Goal: Information Seeking & Learning: Learn about a topic

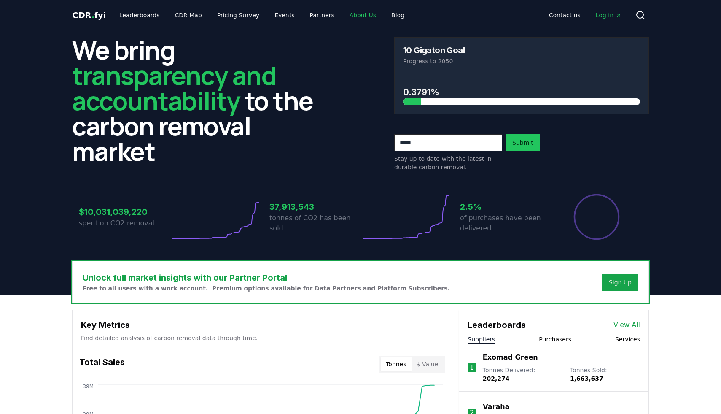
click at [351, 13] on link "About Us" at bounding box center [363, 15] width 40 height 15
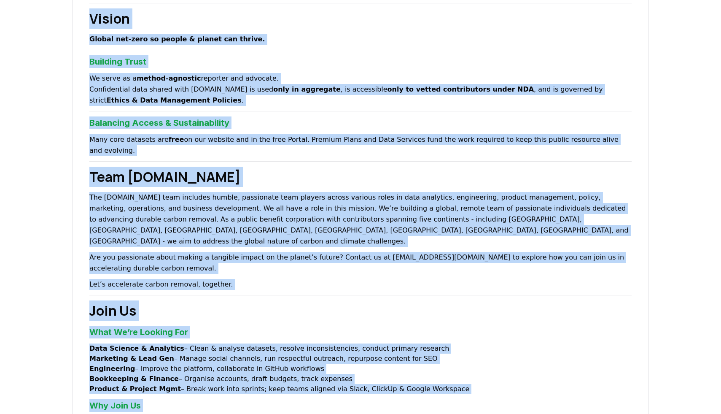
scroll to position [394, 0]
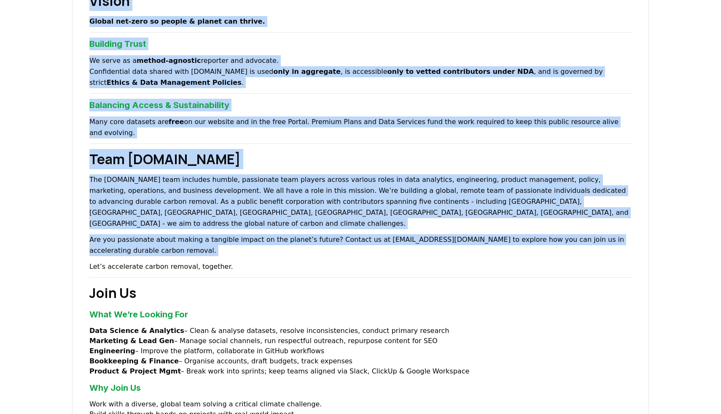
drag, startPoint x: 83, startPoint y: 113, endPoint x: 236, endPoint y: 226, distance: 190.8
click at [236, 226] on div "About Us Climate and carbon removal is a long game. In the last 200 years we ha…" at bounding box center [360, 91] width 577 height 842
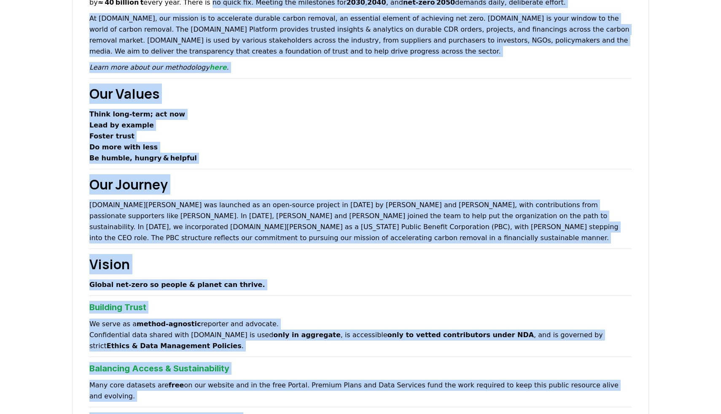
scroll to position [0, 0]
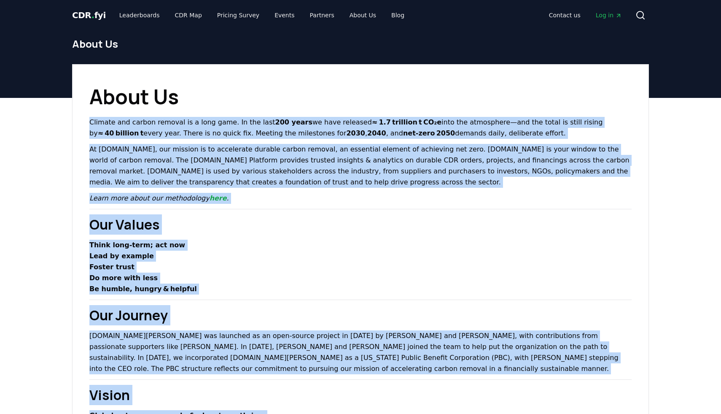
drag, startPoint x: 234, startPoint y: 231, endPoint x: 90, endPoint y: 120, distance: 181.3
copy div "Climate and carbon removal is a long game. In the last 200 years we have releas…"
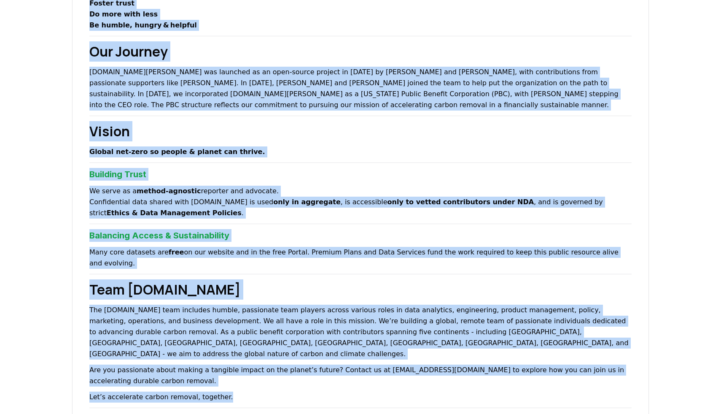
scroll to position [286, 0]
